Goal: Complete application form

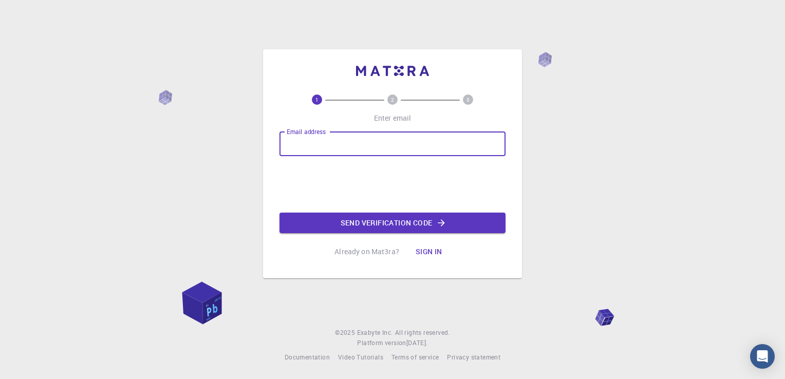
click at [318, 141] on input "Email address" at bounding box center [392, 143] width 226 height 25
type input "[EMAIL_ADDRESS][DOMAIN_NAME]"
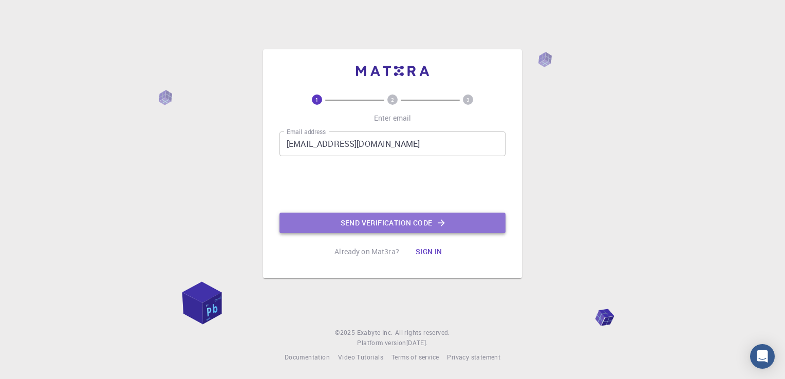
click at [396, 221] on button "Send verification code" at bounding box center [392, 223] width 226 height 21
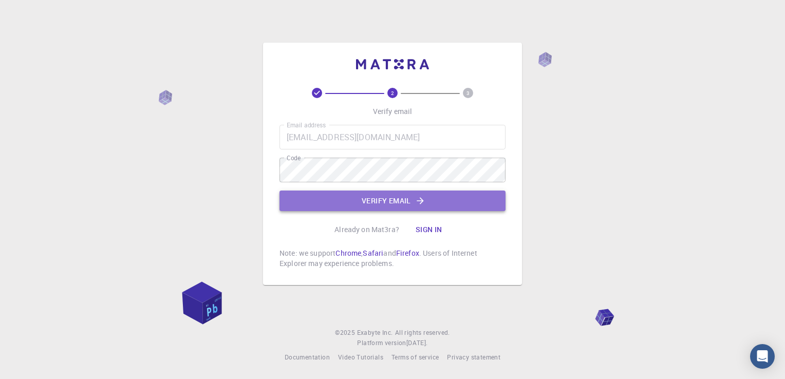
click at [401, 202] on button "Verify email" at bounding box center [392, 201] width 226 height 21
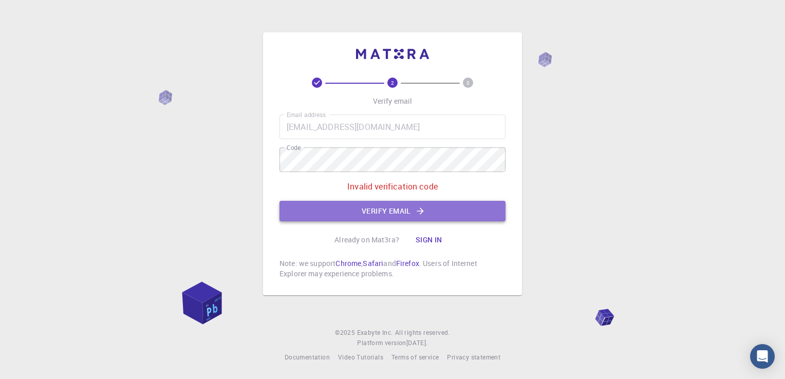
click at [396, 206] on button "Verify email" at bounding box center [392, 211] width 226 height 21
click at [394, 208] on button "Verify email" at bounding box center [392, 211] width 226 height 21
click at [384, 211] on button "Verify email" at bounding box center [392, 211] width 226 height 21
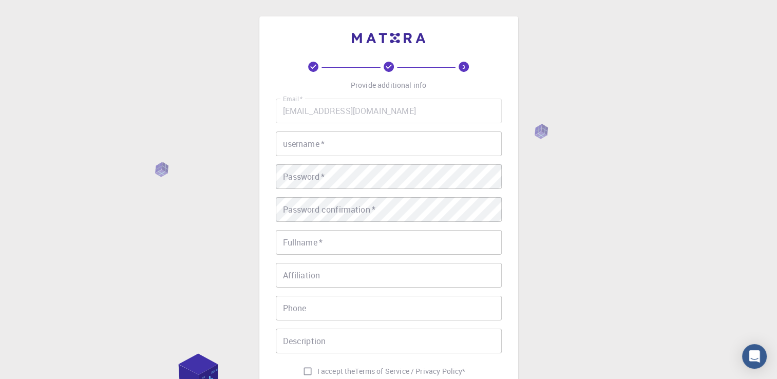
click at [332, 143] on input "username   *" at bounding box center [389, 143] width 226 height 25
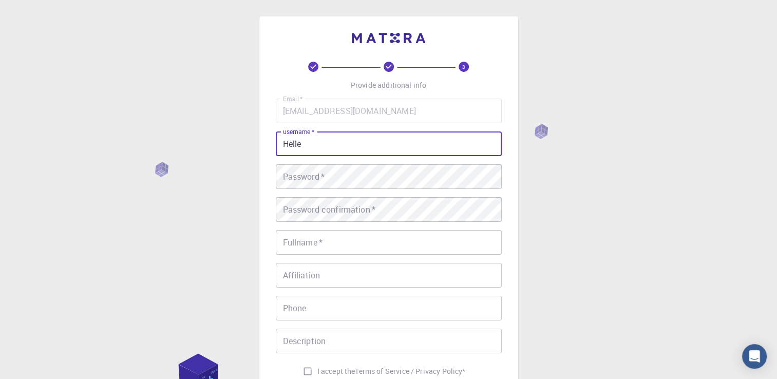
type input "Helle"
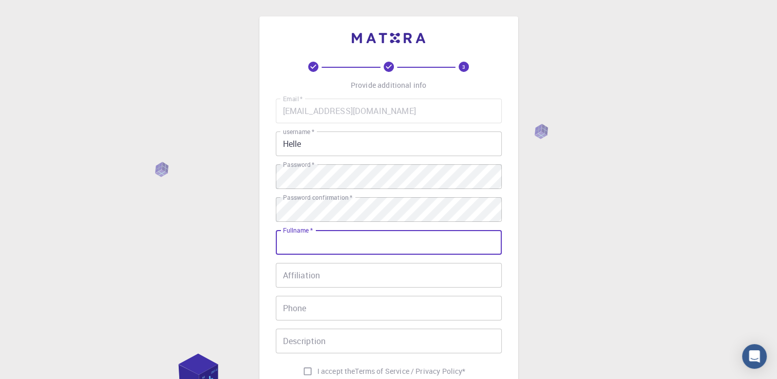
click at [338, 245] on input "Fullname   *" at bounding box center [389, 242] width 226 height 25
type input "[PERSON_NAME]"
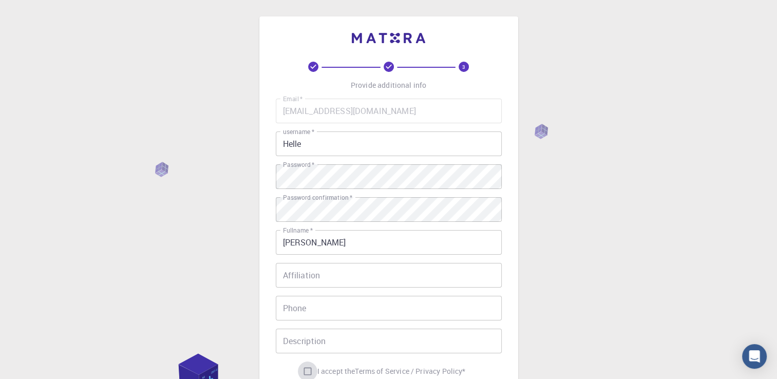
click at [304, 371] on input "I accept the Terms of Service / Privacy Policy *" at bounding box center [308, 372] width 20 height 20
checkbox input "true"
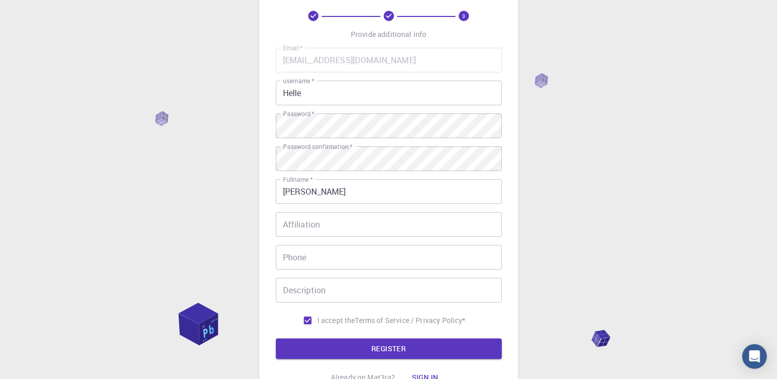
scroll to position [55, 0]
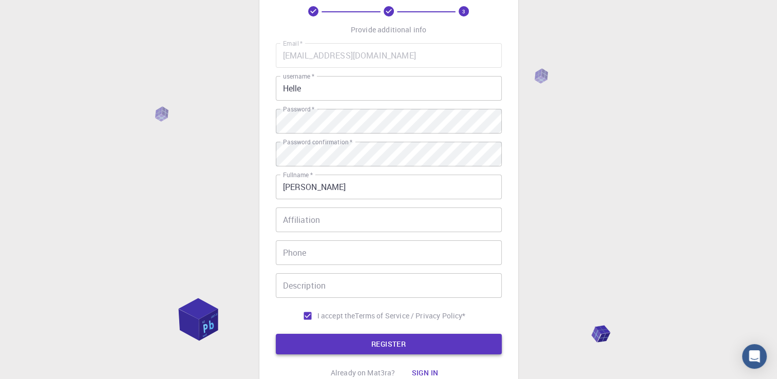
click at [415, 345] on button "REGISTER" at bounding box center [389, 344] width 226 height 21
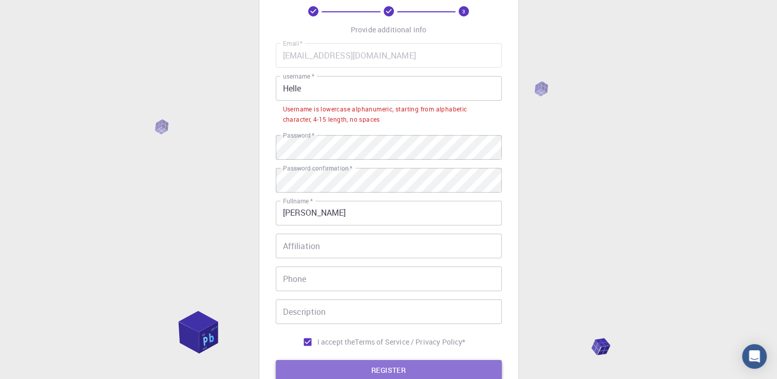
click at [389, 372] on button "REGISTER" at bounding box center [389, 370] width 226 height 21
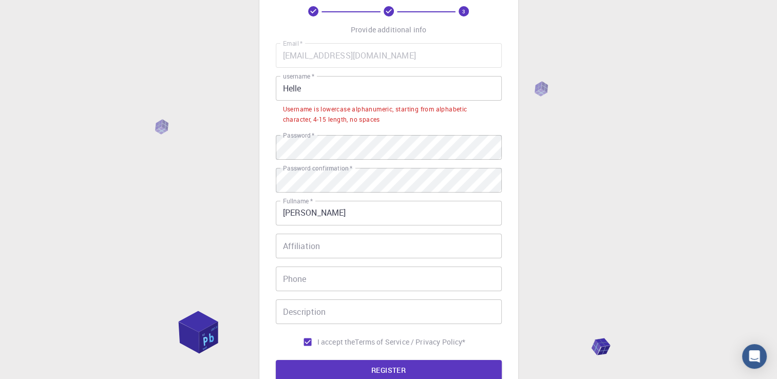
click at [585, 242] on div "3 Provide additional info Email   * [EMAIL_ADDRESS][DOMAIN_NAME] Email   * user…" at bounding box center [388, 219] width 777 height 549
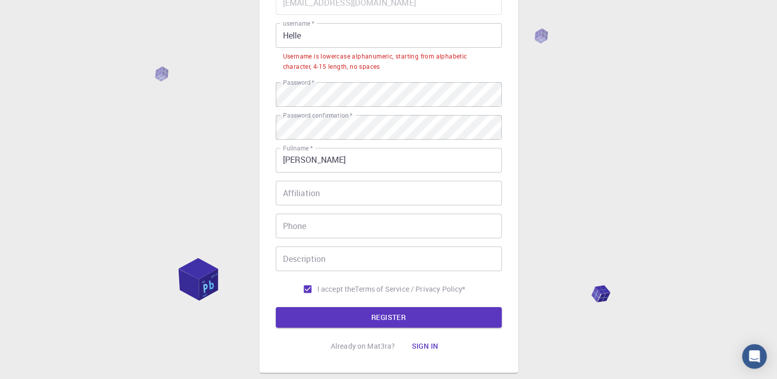
scroll to position [109, 0]
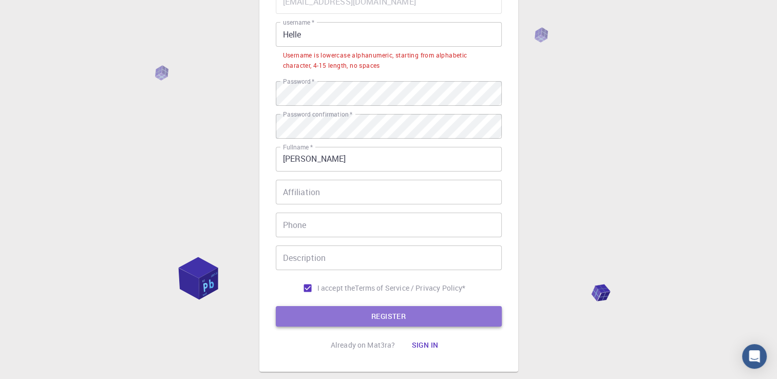
click at [418, 316] on button "REGISTER" at bounding box center [389, 316] width 226 height 21
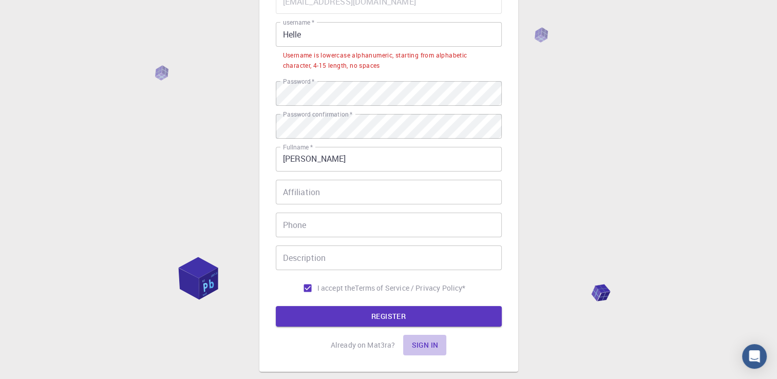
click at [425, 345] on button "Sign in" at bounding box center [424, 345] width 43 height 21
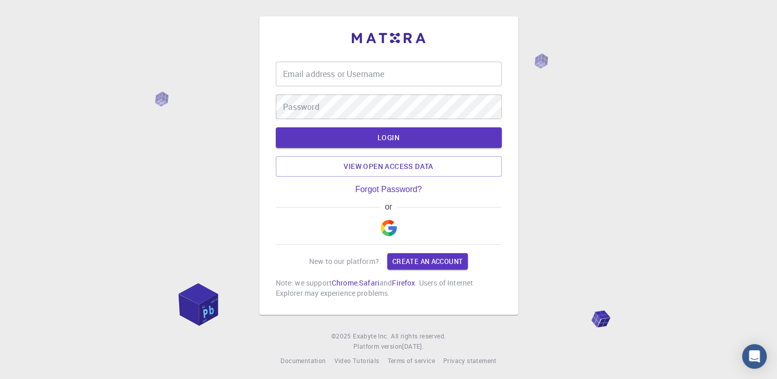
type input "Helle"
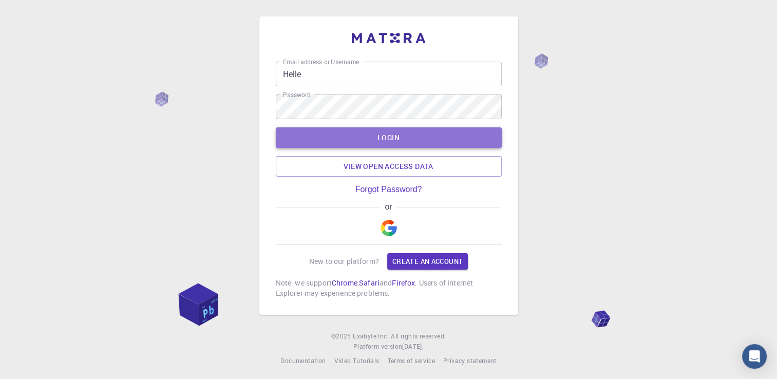
click at [412, 140] on button "LOGIN" at bounding box center [389, 137] width 226 height 21
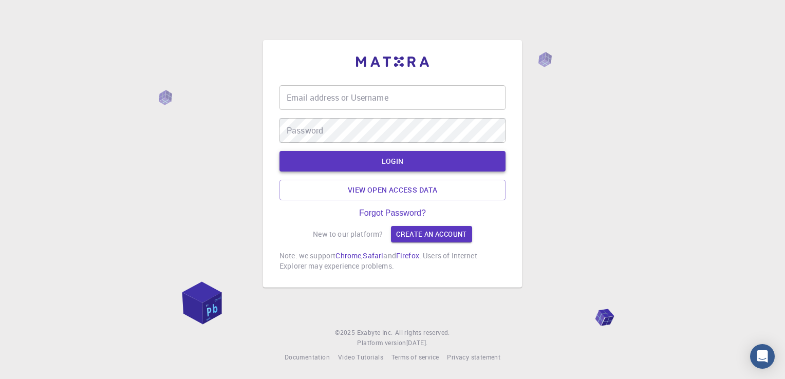
type input "Helle"
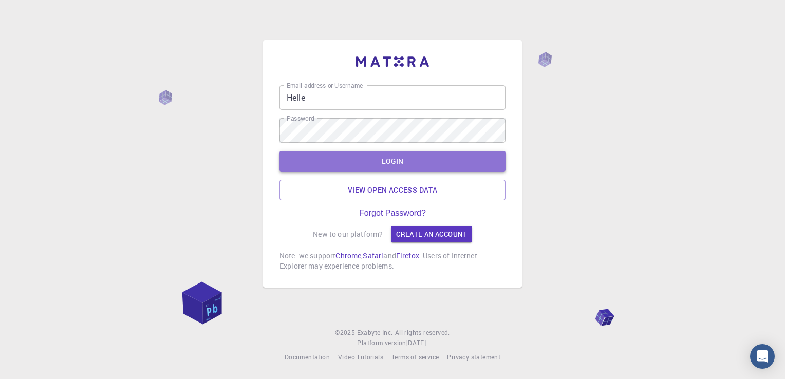
click at [405, 160] on button "LOGIN" at bounding box center [392, 161] width 226 height 21
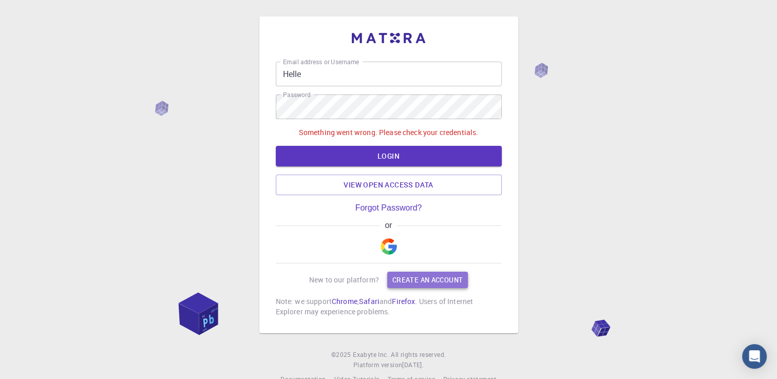
click at [431, 279] on link "Create an account" at bounding box center [427, 280] width 81 height 16
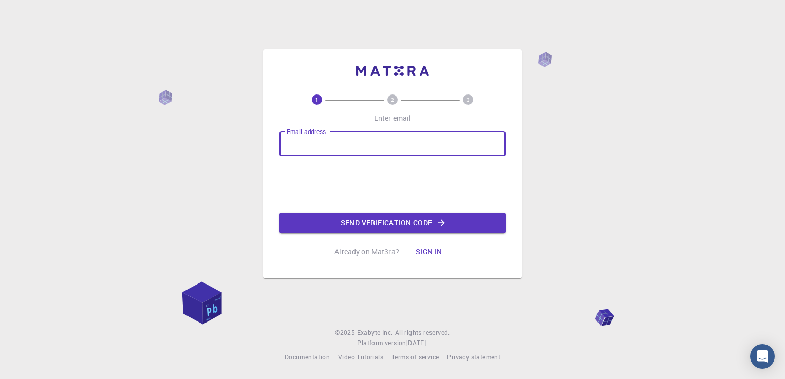
click at [345, 145] on input "Email address" at bounding box center [392, 143] width 226 height 25
type input "[EMAIL_ADDRESS][DOMAIN_NAME]"
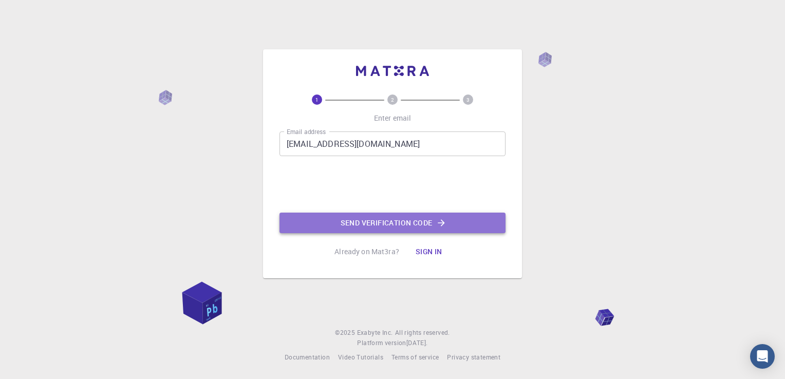
click at [384, 222] on button "Send verification code" at bounding box center [392, 223] width 226 height 21
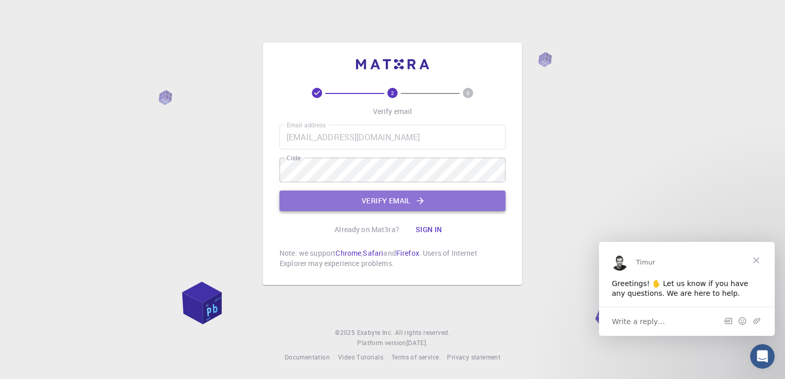
click at [394, 200] on button "Verify email" at bounding box center [392, 201] width 226 height 21
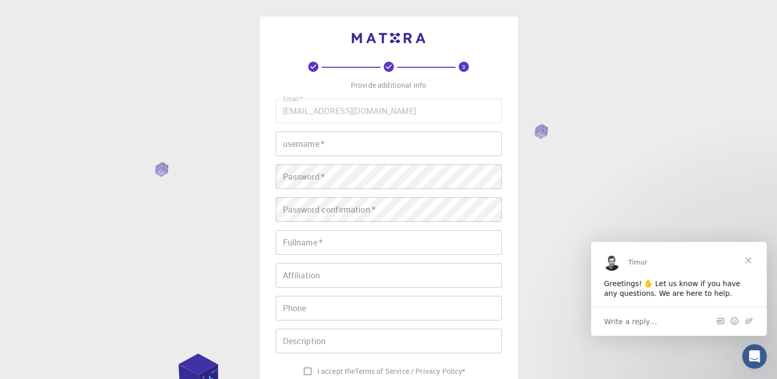
type input "Helle"
click at [264, 270] on div "3 Provide additional info Email   * haltmae2@gmail.com Email   * username   * H…" at bounding box center [388, 235] width 259 height 439
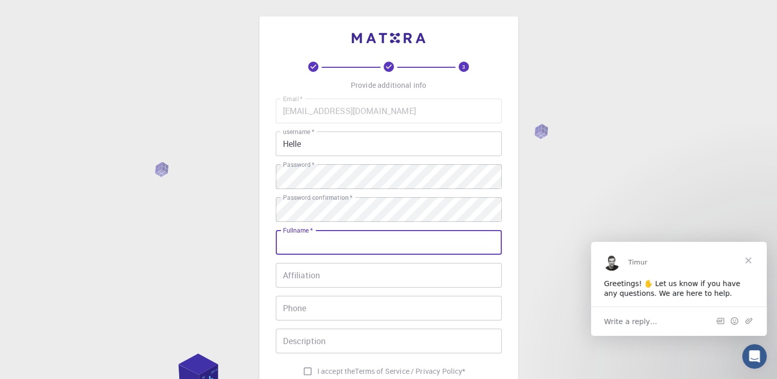
click at [343, 241] on input "Fullname   *" at bounding box center [389, 242] width 226 height 25
type input "[PERSON_NAME]"
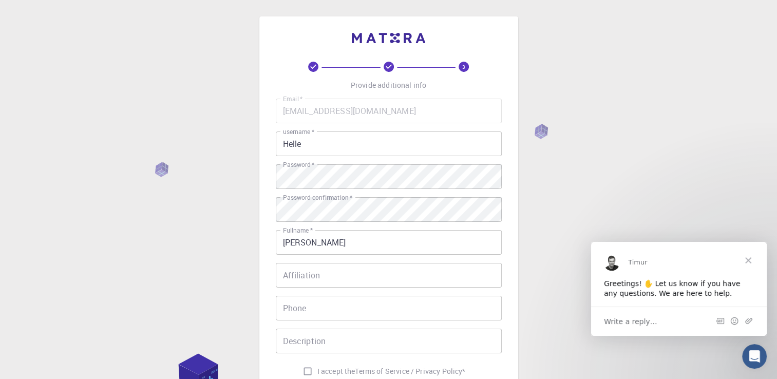
click at [748, 257] on span "Close" at bounding box center [748, 259] width 37 height 37
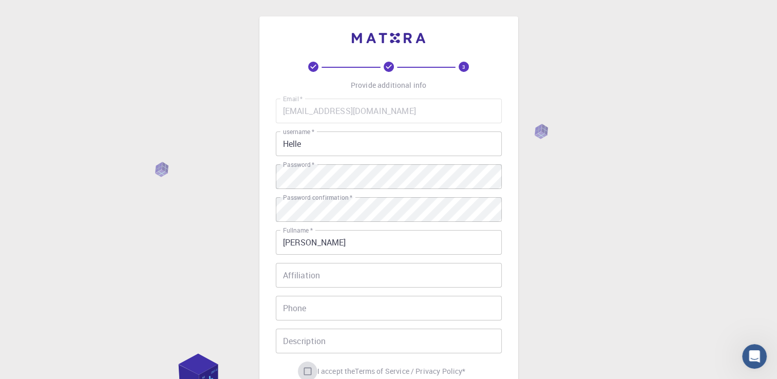
click at [306, 373] on input "I accept the Terms of Service / Privacy Policy *" at bounding box center [308, 372] width 20 height 20
checkbox input "true"
click at [553, 319] on div "3 Provide additional info Email   * haltmae2@gmail.com Email   * username   * H…" at bounding box center [388, 261] width 777 height 523
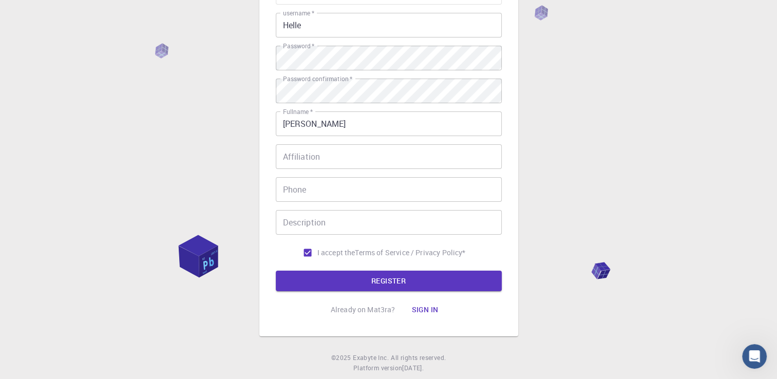
scroll to position [123, 0]
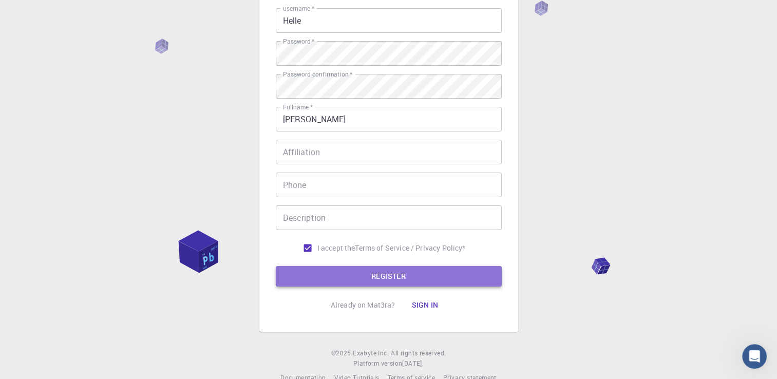
click at [409, 275] on button "REGISTER" at bounding box center [389, 276] width 226 height 21
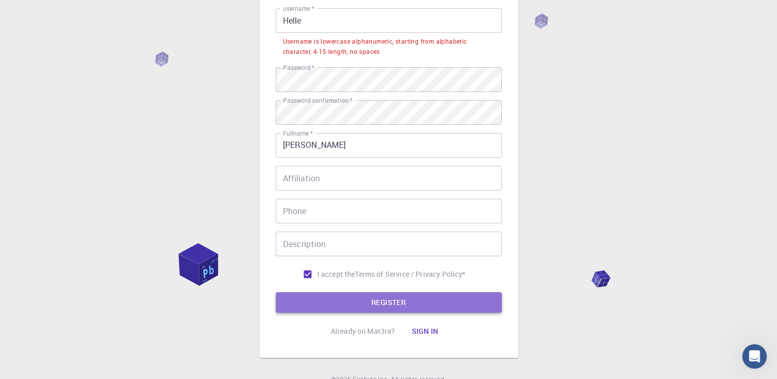
click at [394, 301] on button "REGISTER" at bounding box center [389, 302] width 226 height 21
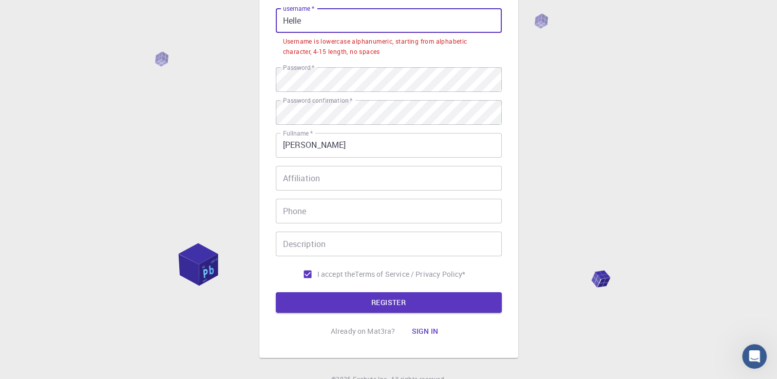
click at [302, 20] on input "Helle" at bounding box center [389, 20] width 226 height 25
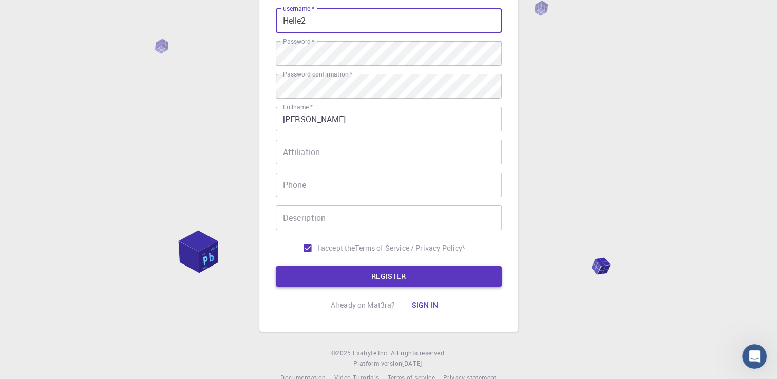
click at [404, 275] on button "REGISTER" at bounding box center [389, 276] width 226 height 21
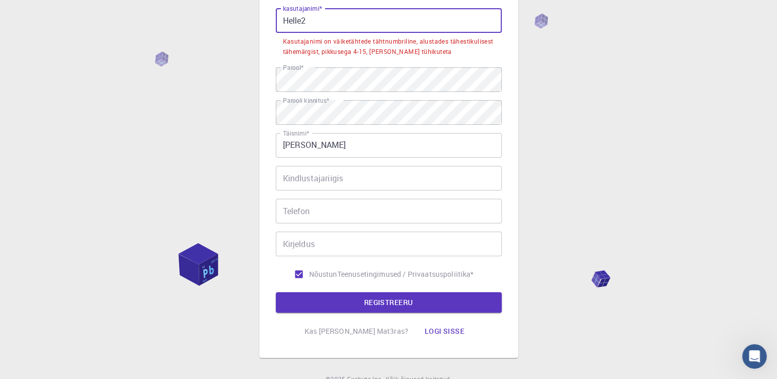
click at [283, 20] on input "Helle2" at bounding box center [389, 20] width 226 height 25
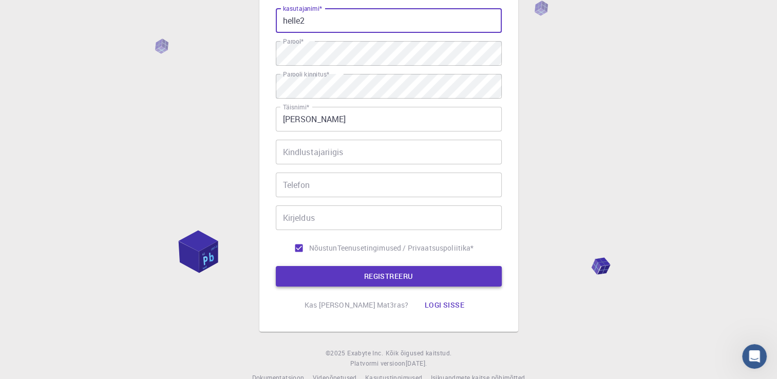
type input "helle2"
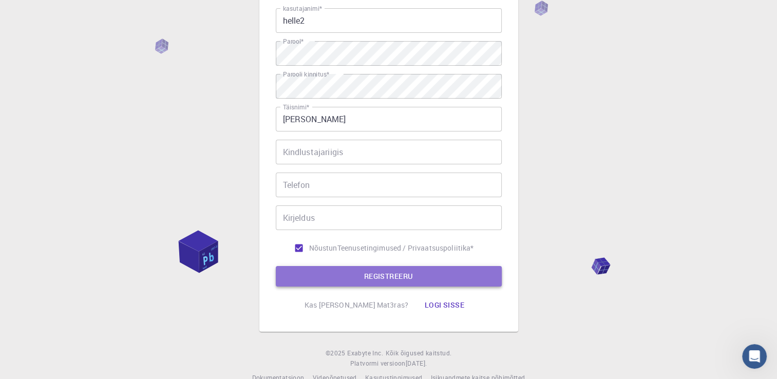
click at [382, 278] on font "REGISTREERU" at bounding box center [388, 276] width 49 height 13
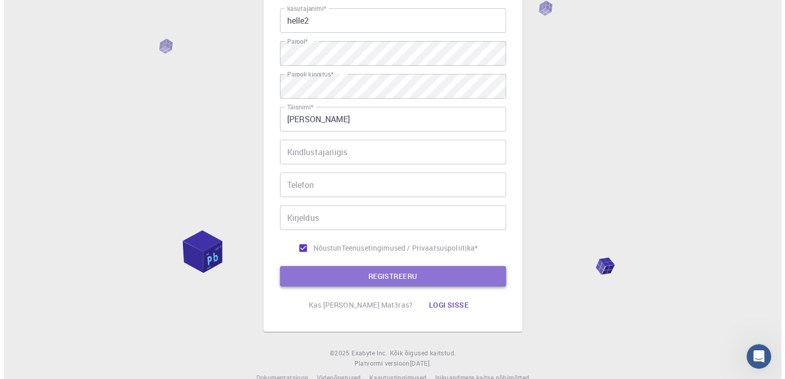
scroll to position [0, 0]
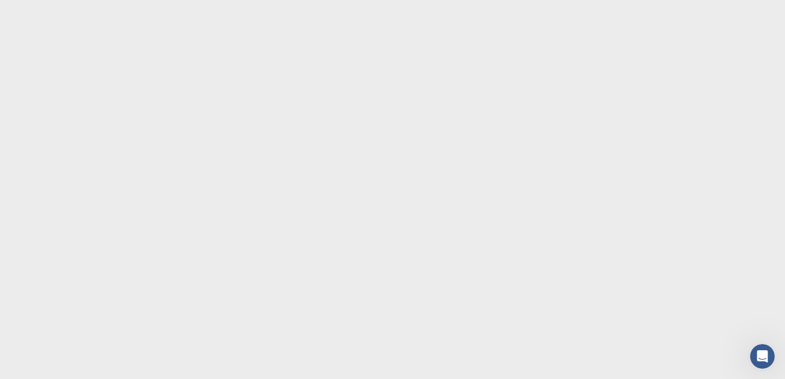
click at [632, 88] on body at bounding box center [392, 189] width 785 height 379
click at [639, 28] on body at bounding box center [392, 189] width 785 height 379
click at [614, 90] on body at bounding box center [392, 189] width 785 height 379
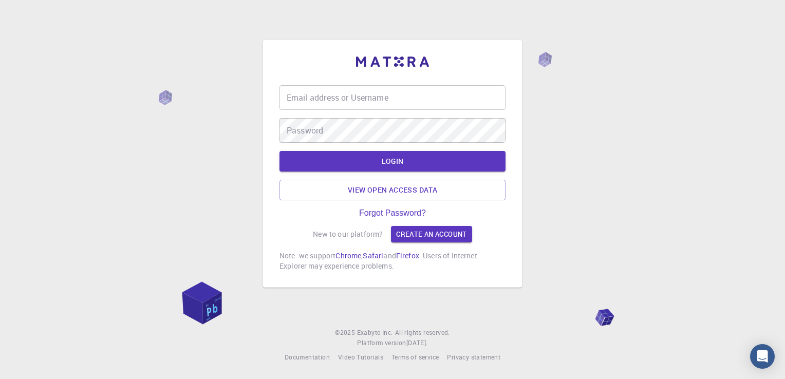
type input "helle2"
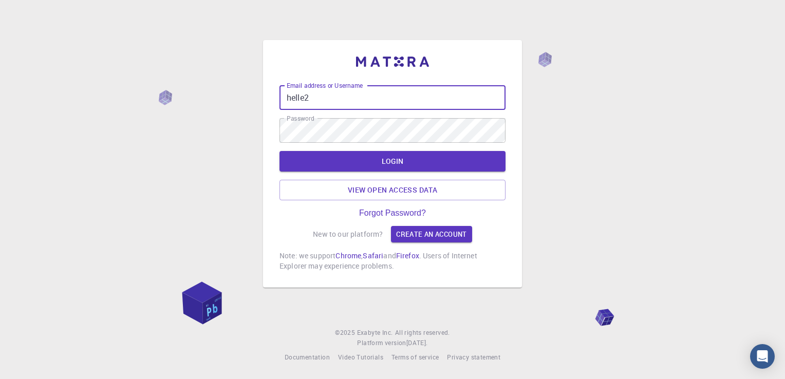
click at [342, 96] on input "helle2" at bounding box center [392, 97] width 226 height 25
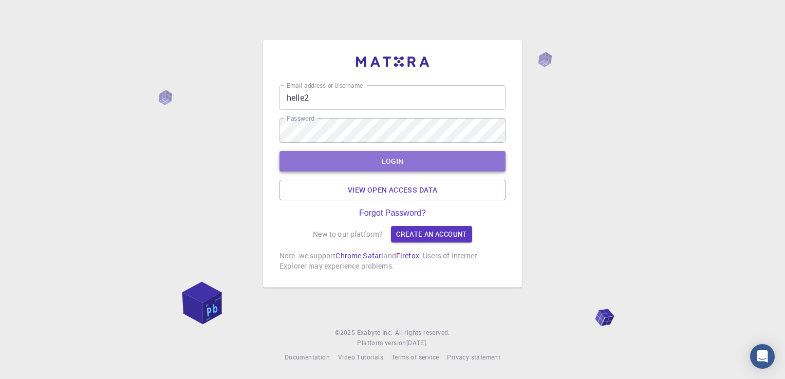
click at [398, 159] on button "LOGIN" at bounding box center [392, 161] width 226 height 21
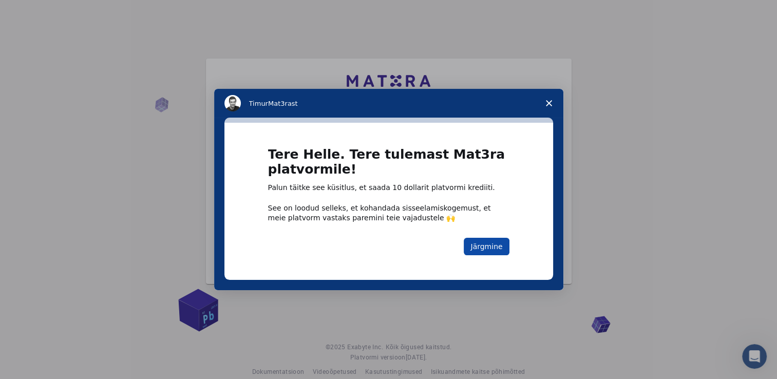
click at [487, 250] on button "Järgmine" at bounding box center [486, 246] width 45 height 17
